Goal: Task Accomplishment & Management: Complete application form

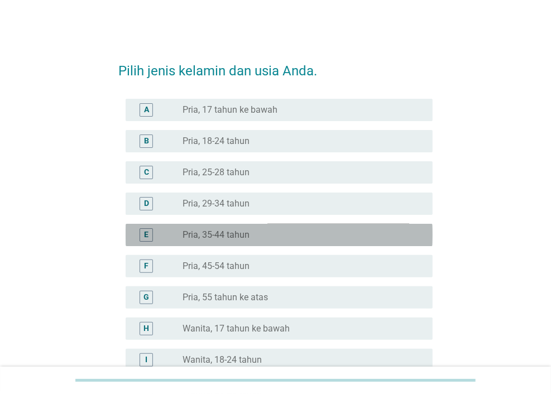
click at [260, 242] on div "E radio_button_unchecked Pria, 35-44 tahun" at bounding box center [279, 235] width 307 height 22
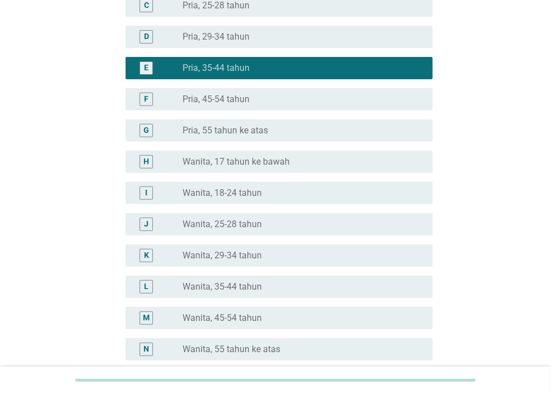
scroll to position [167, 0]
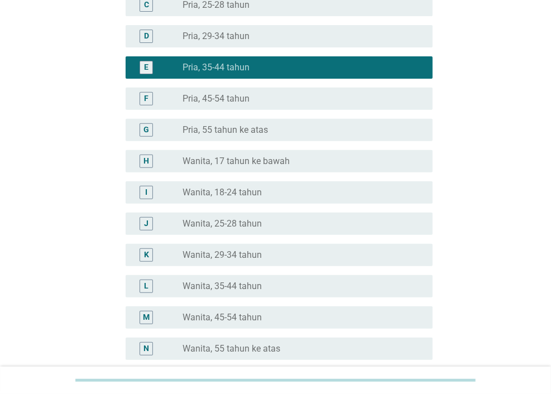
click at [255, 253] on label "Wanita, 29-34 tahun" at bounding box center [222, 255] width 79 height 11
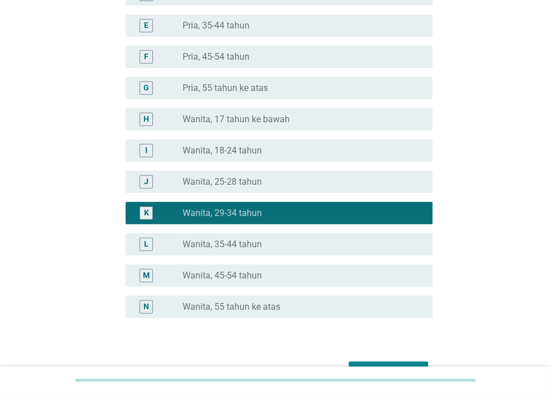
scroll to position [276, 0]
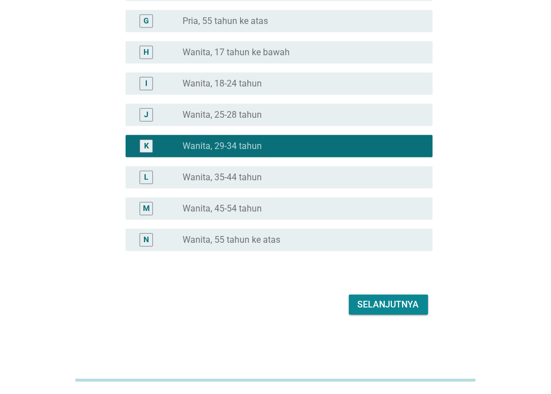
click at [404, 296] on button "Selanjutnya" at bounding box center [388, 305] width 79 height 20
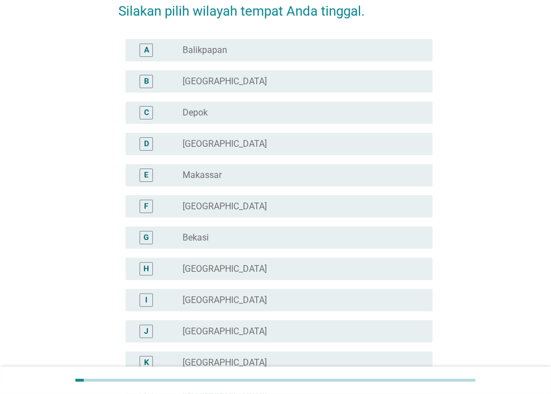
scroll to position [56, 0]
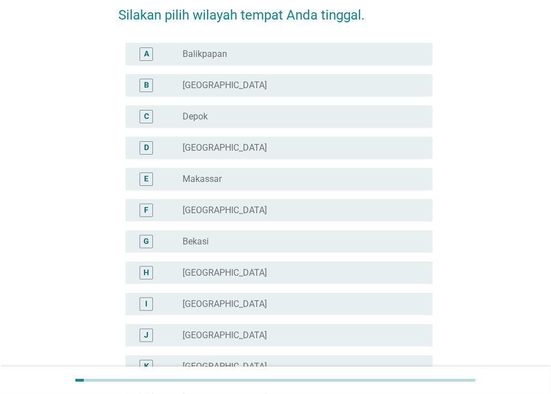
click at [227, 218] on div "F radio_button_unchecked [GEOGRAPHIC_DATA]" at bounding box center [279, 210] width 307 height 22
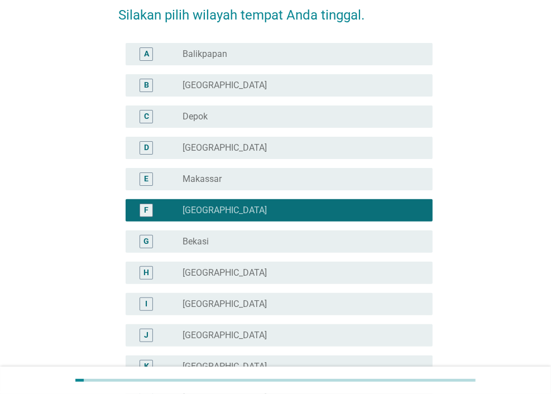
click at [228, 161] on div "D radio_button_unchecked [GEOGRAPHIC_DATA]" at bounding box center [276, 147] width 314 height 31
click at [218, 141] on div "radio_button_unchecked [GEOGRAPHIC_DATA]" at bounding box center [303, 147] width 241 height 13
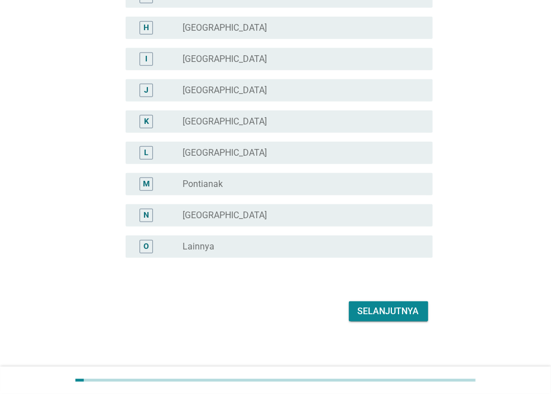
scroll to position [307, 0]
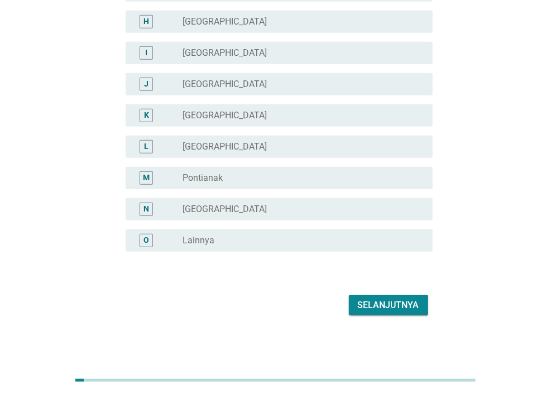
click at [371, 310] on div "Selanjutnya" at bounding box center [388, 305] width 61 height 13
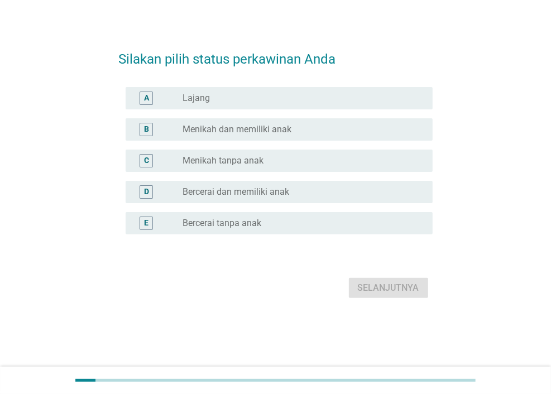
scroll to position [0, 0]
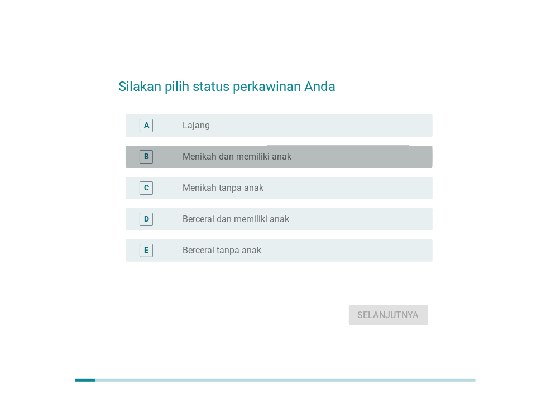
click at [177, 155] on div "B" at bounding box center [159, 156] width 48 height 13
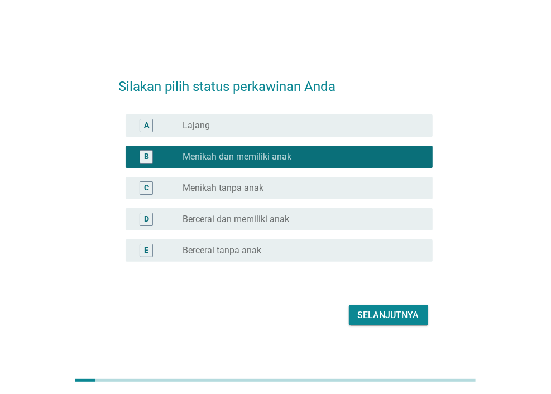
click at [416, 320] on div "Selanjutnya" at bounding box center [388, 315] width 61 height 13
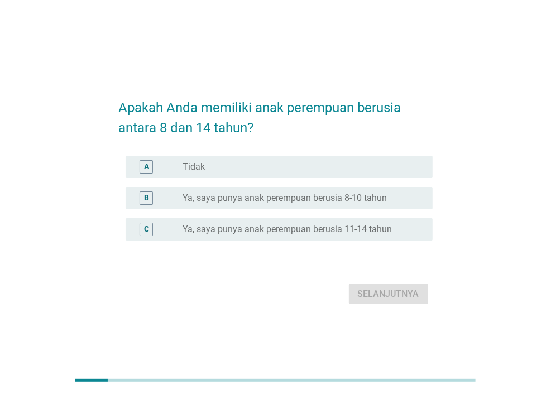
drag, startPoint x: 240, startPoint y: 165, endPoint x: 247, endPoint y: 183, distance: 19.0
click at [238, 165] on div "radio_button_unchecked Tidak" at bounding box center [299, 166] width 232 height 11
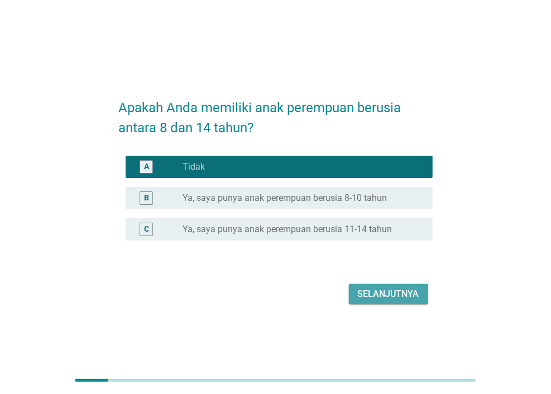
click at [380, 298] on div "Selanjutnya" at bounding box center [388, 294] width 61 height 13
